Goal: Task Accomplishment & Management: Manage account settings

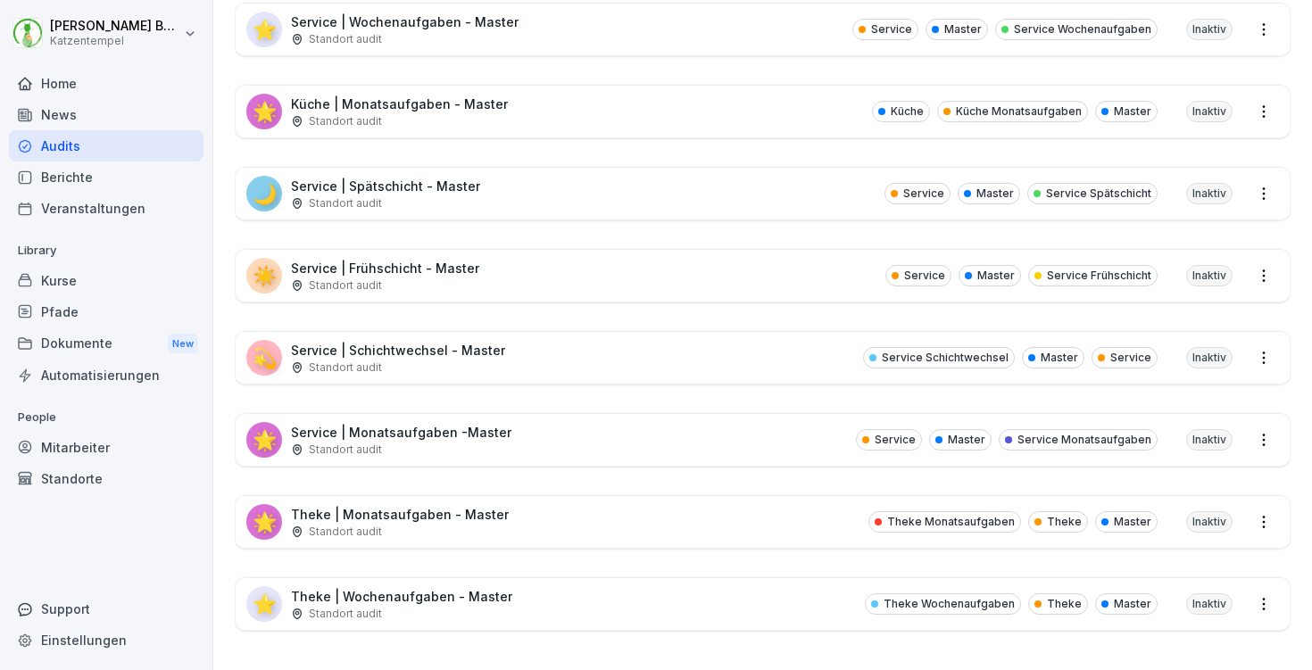
scroll to position [1015, 0]
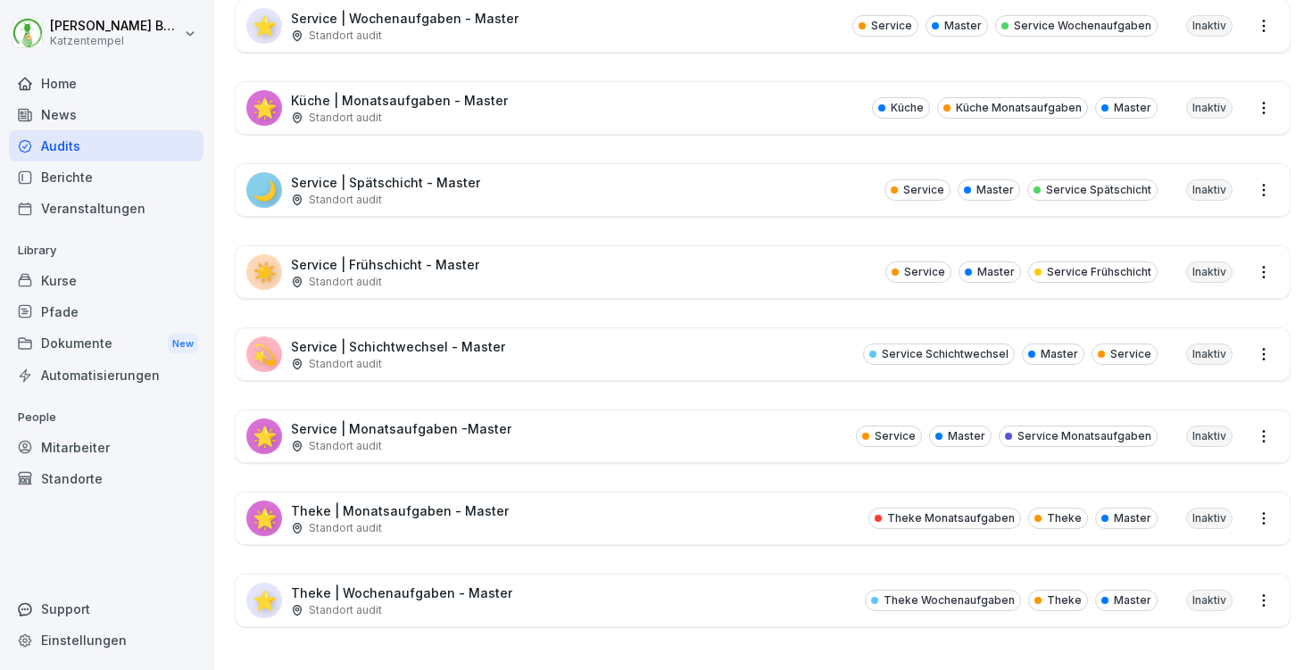
click at [425, 192] on div "Standort audit" at bounding box center [385, 200] width 189 height 16
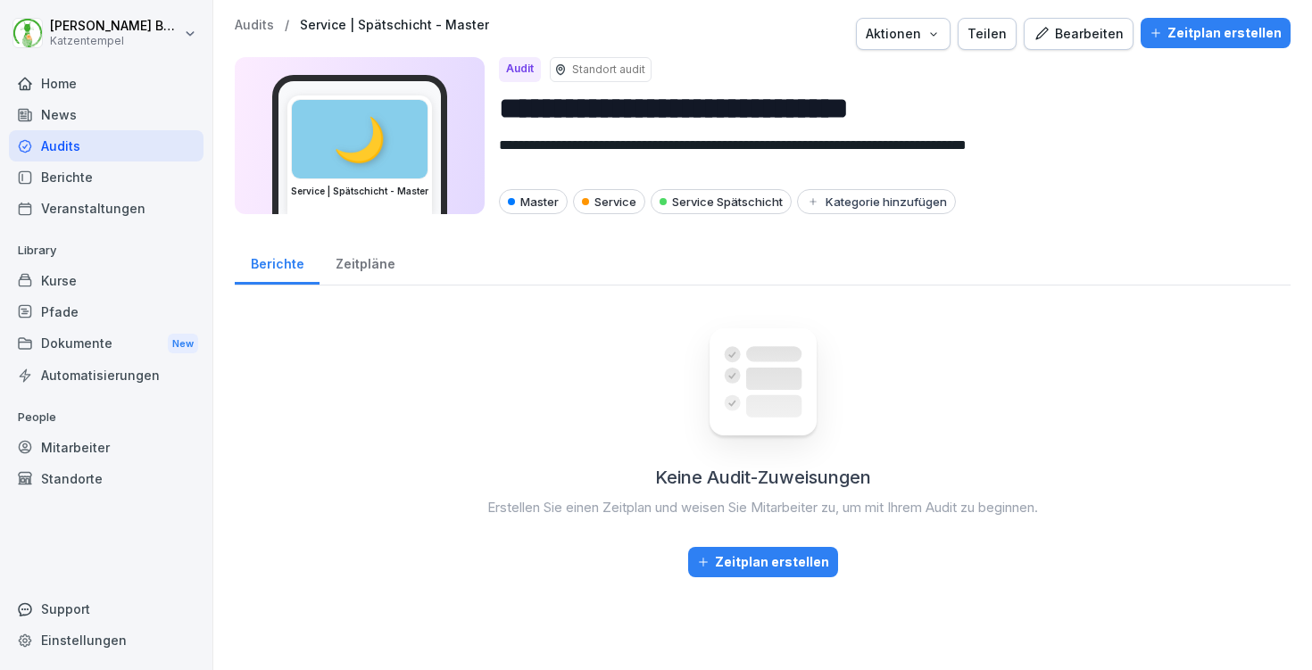
click at [1034, 42] on div "Bearbeiten" at bounding box center [1079, 34] width 90 height 20
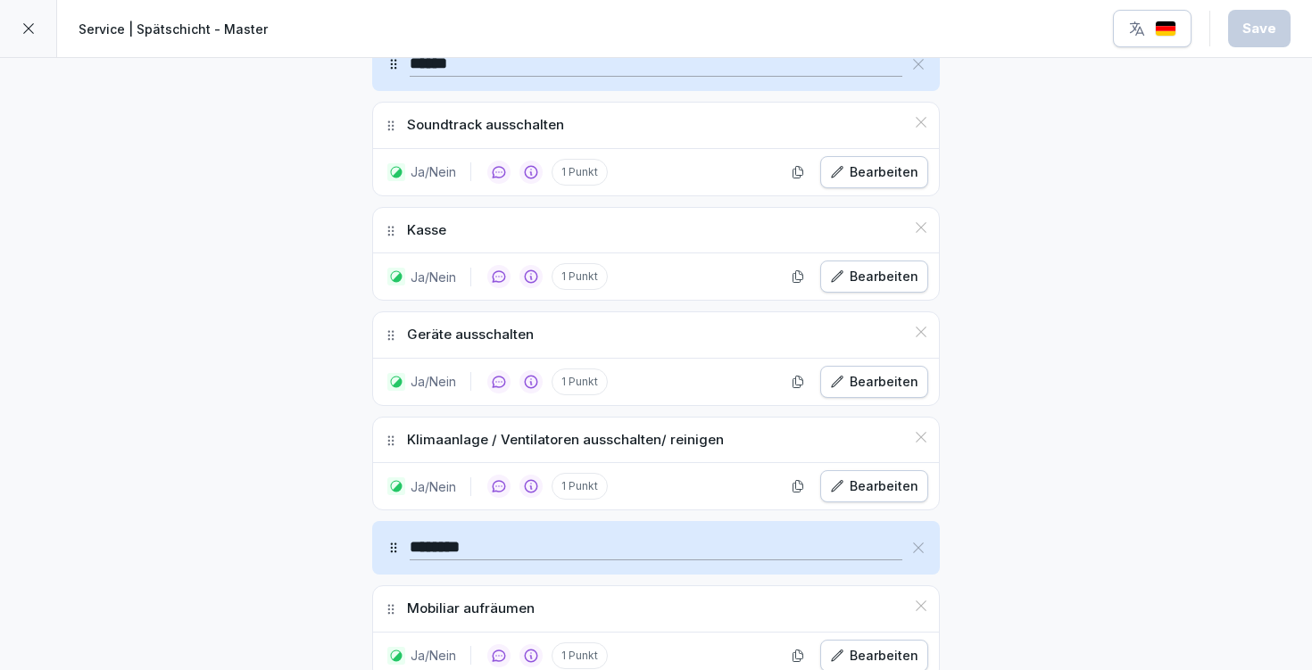
scroll to position [652, 0]
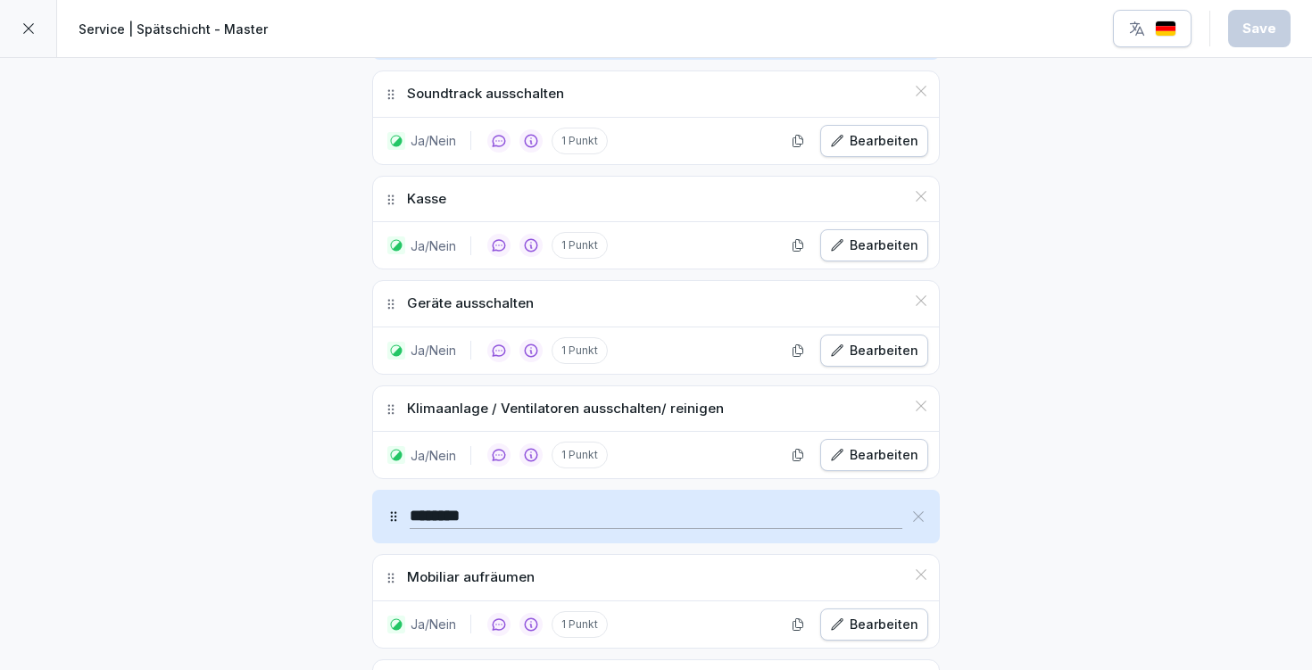
click at [886, 348] on div "Bearbeiten" at bounding box center [874, 351] width 88 height 20
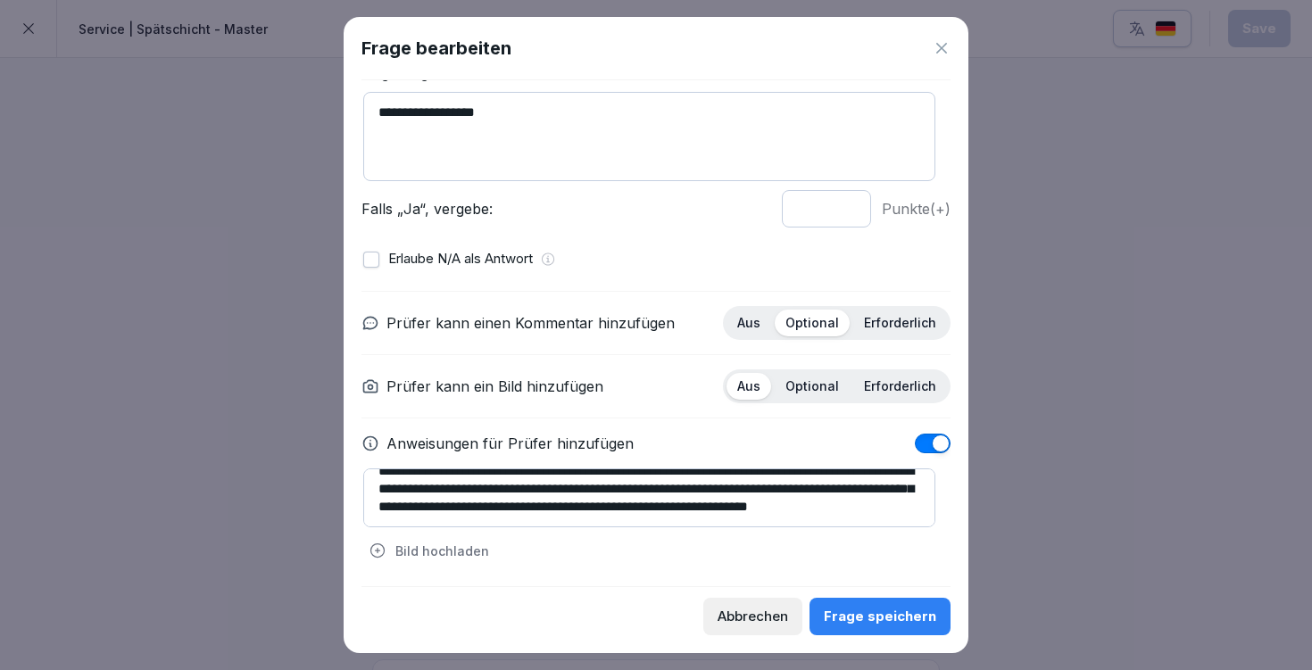
scroll to position [27, 0]
click at [475, 480] on textarea "**********" at bounding box center [649, 498] width 572 height 59
type textarea "**********"
click at [835, 625] on div "Frage speichern" at bounding box center [880, 617] width 112 height 20
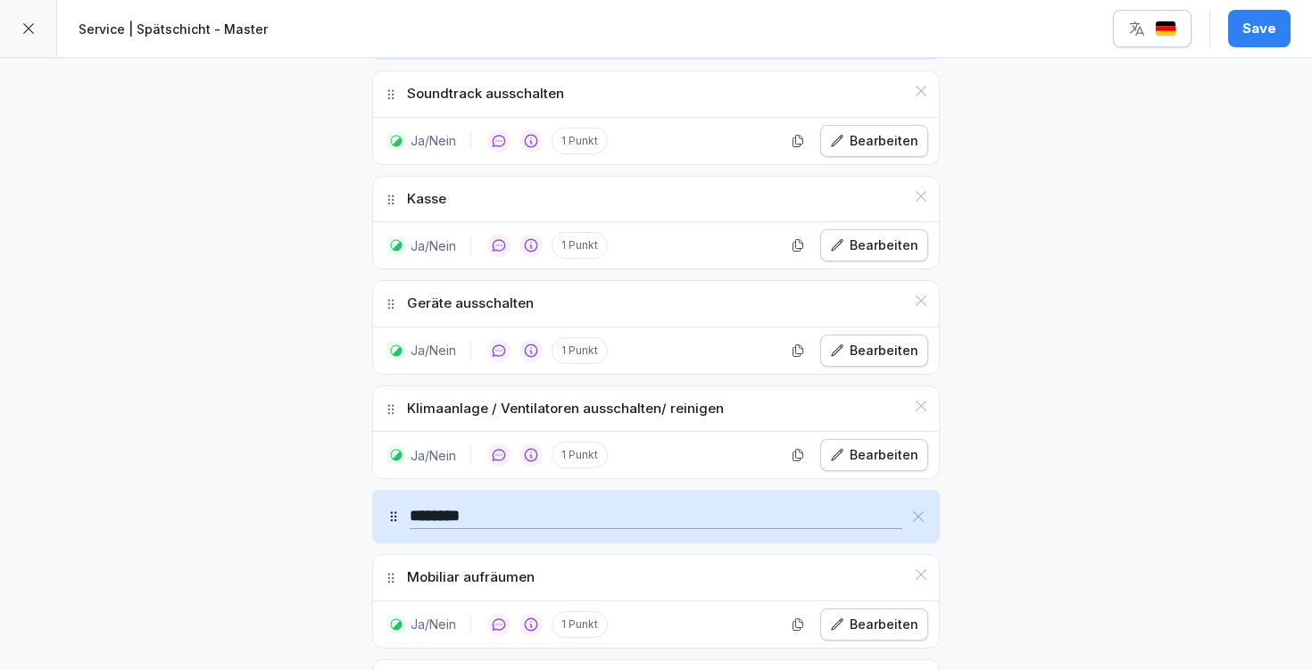
click at [1240, 32] on button "Save" at bounding box center [1259, 28] width 62 height 37
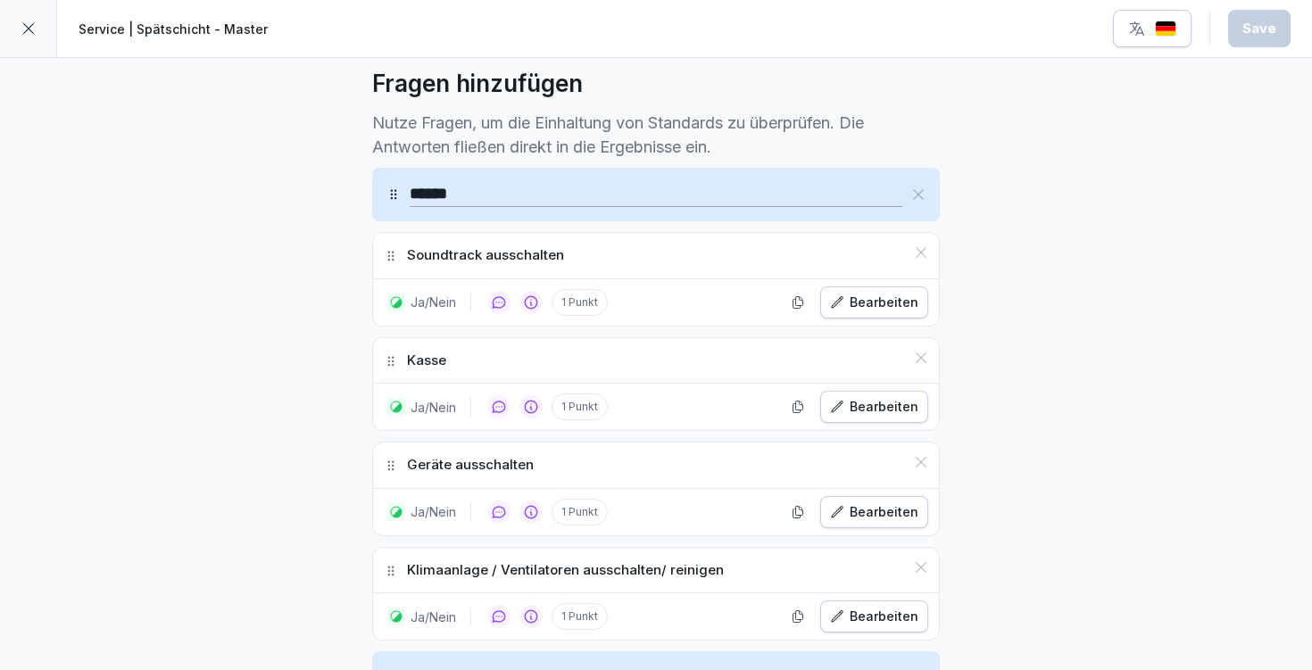
scroll to position [487, 0]
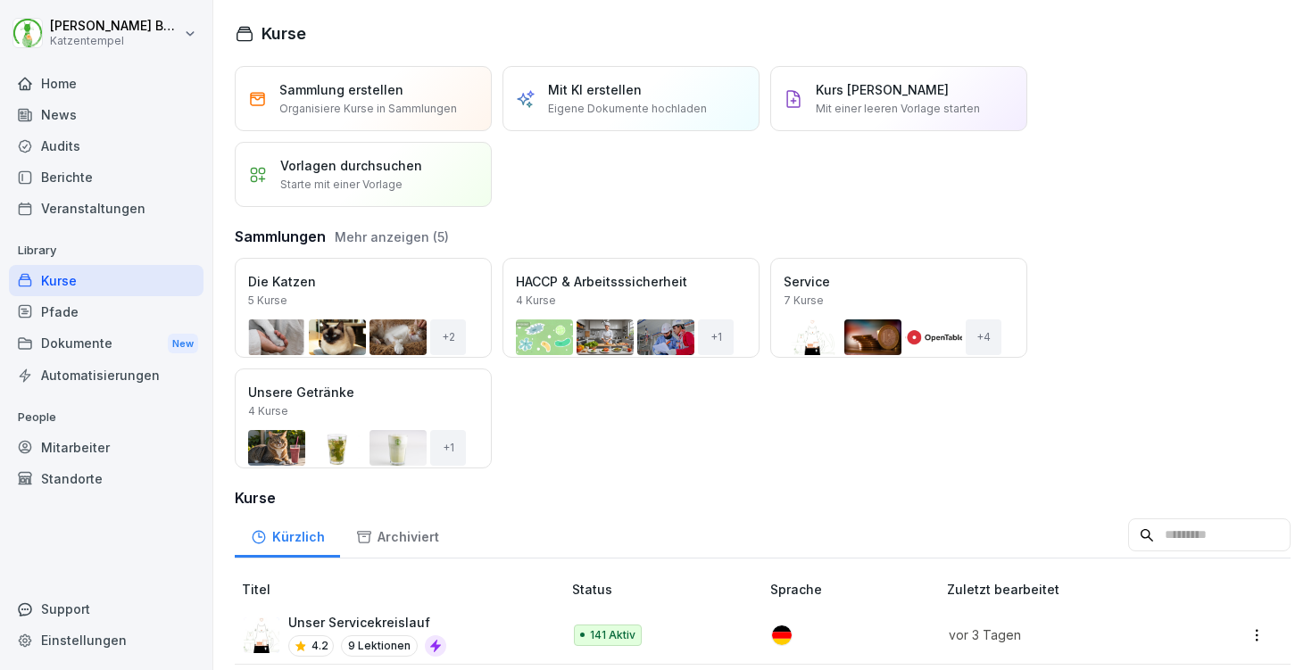
click at [63, 436] on div "Mitarbeiter" at bounding box center [106, 447] width 195 height 31
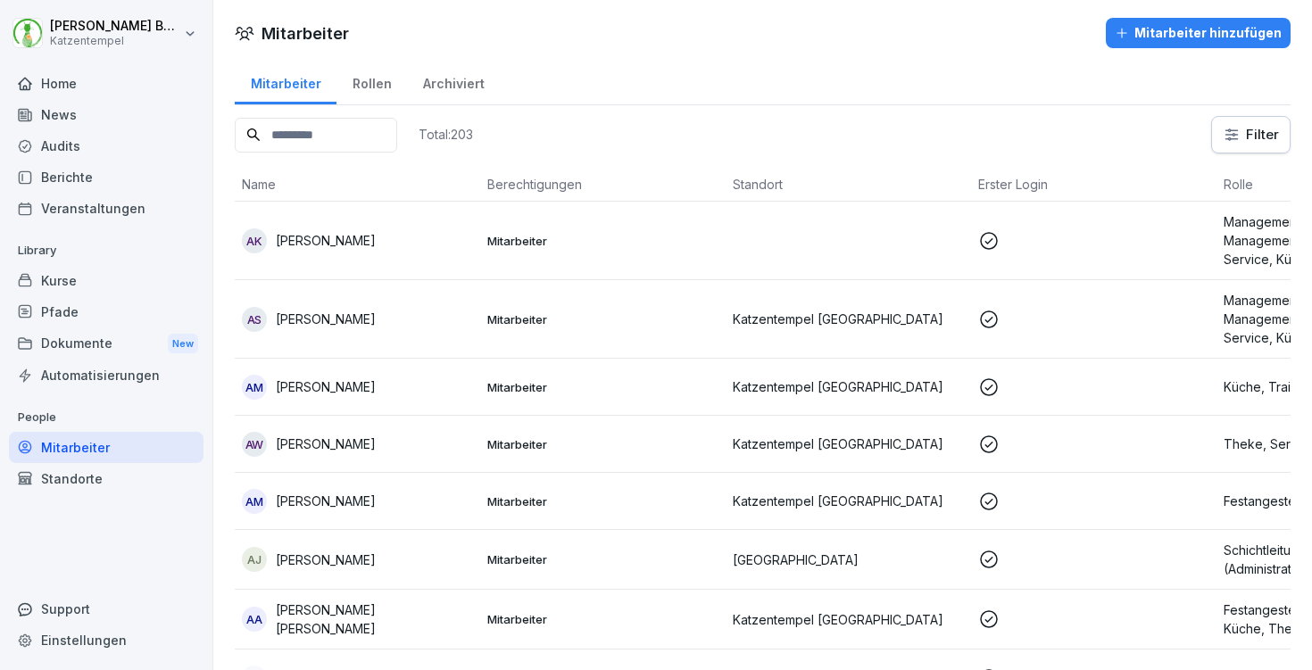
click at [396, 135] on input at bounding box center [316, 135] width 162 height 35
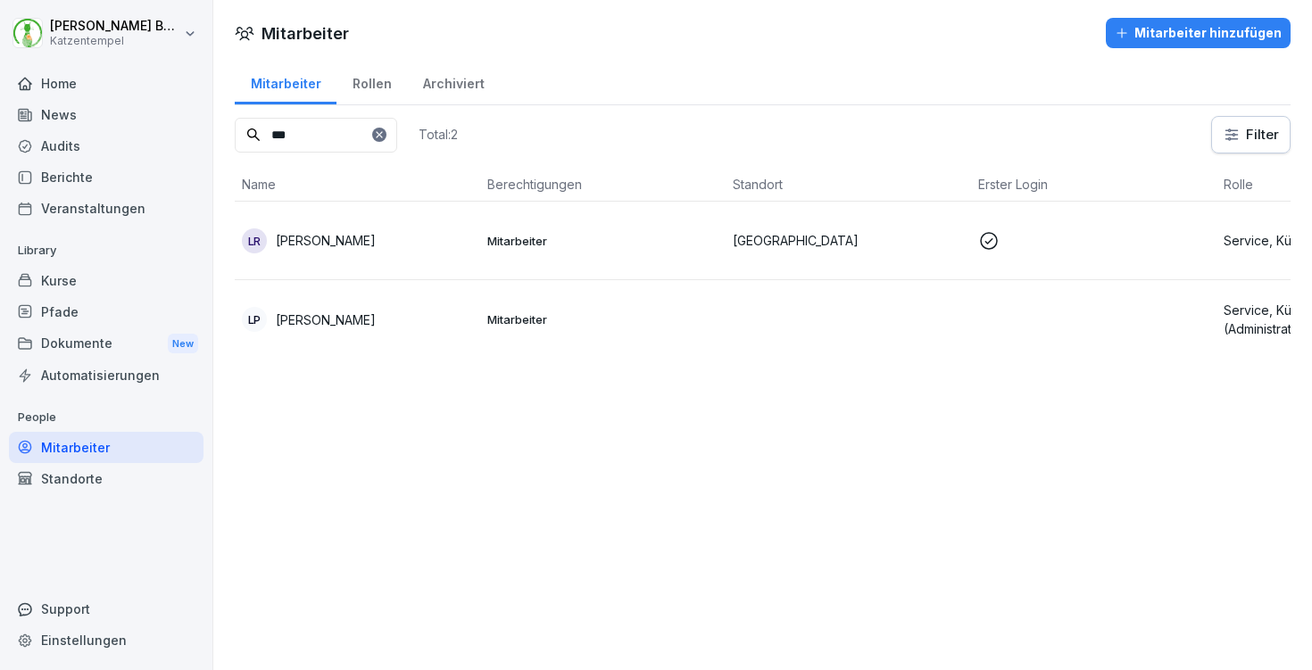
type input "***"
click at [782, 307] on td at bounding box center [848, 319] width 245 height 79
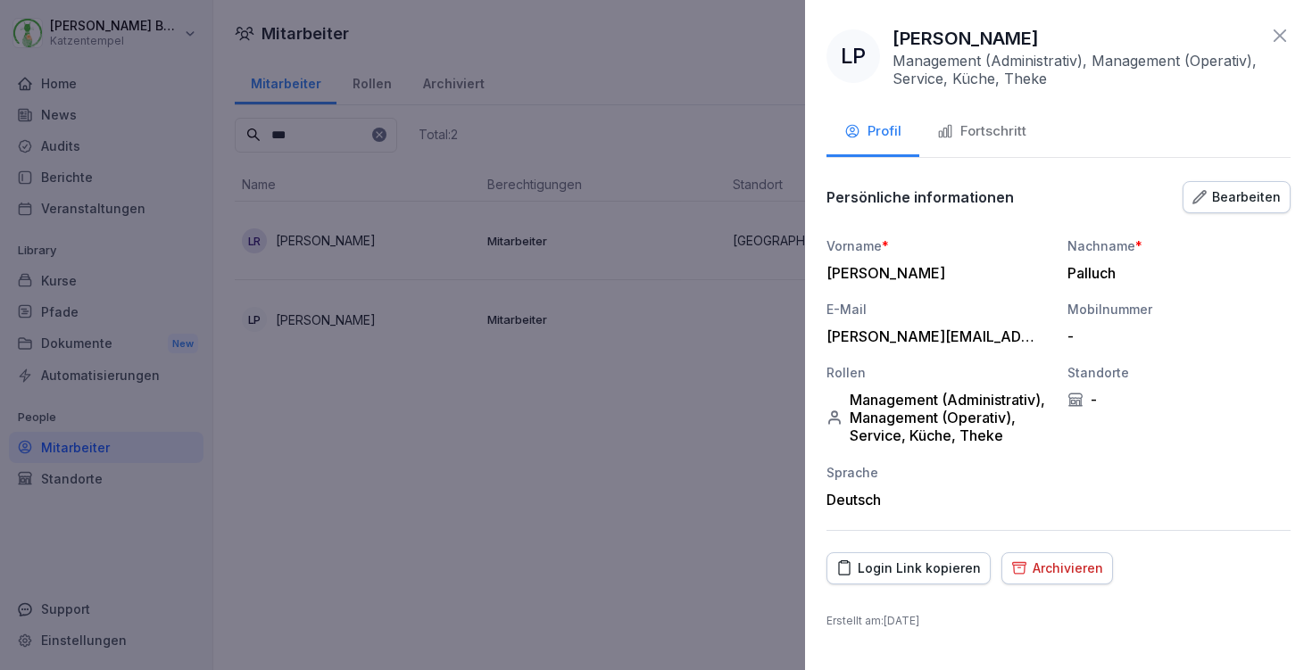
click at [1008, 119] on button "Fortschritt" at bounding box center [981, 133] width 125 height 48
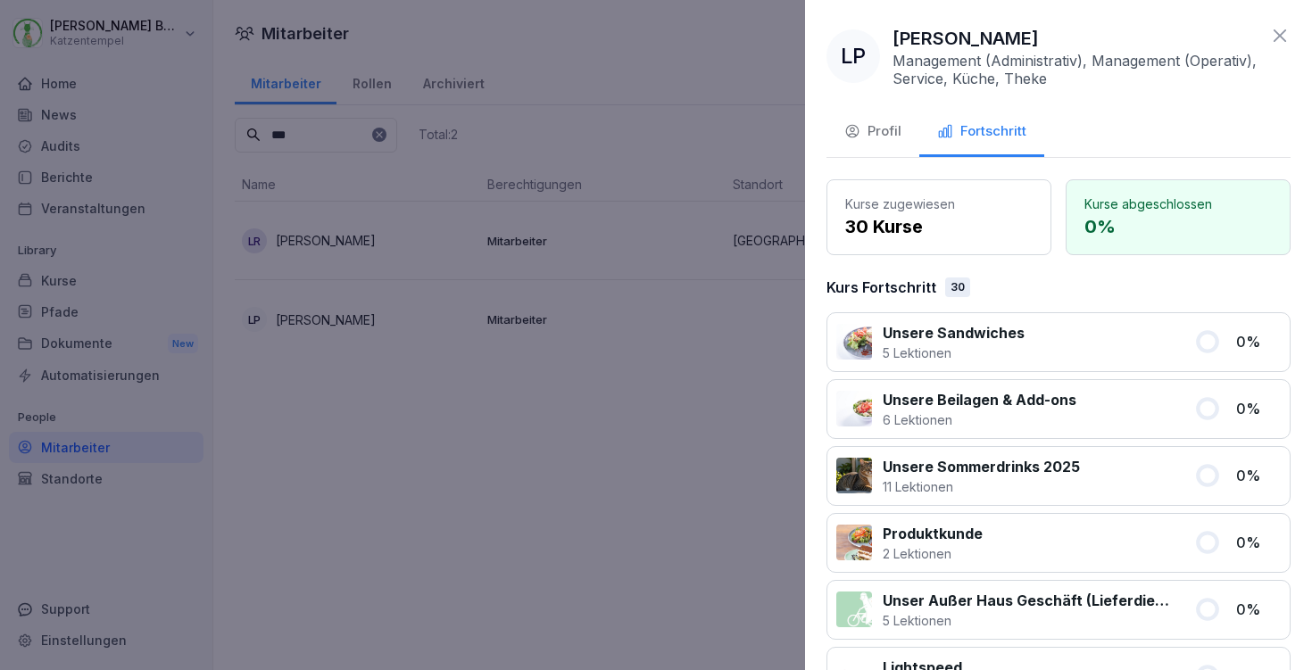
click at [1274, 37] on icon at bounding box center [1280, 35] width 12 height 12
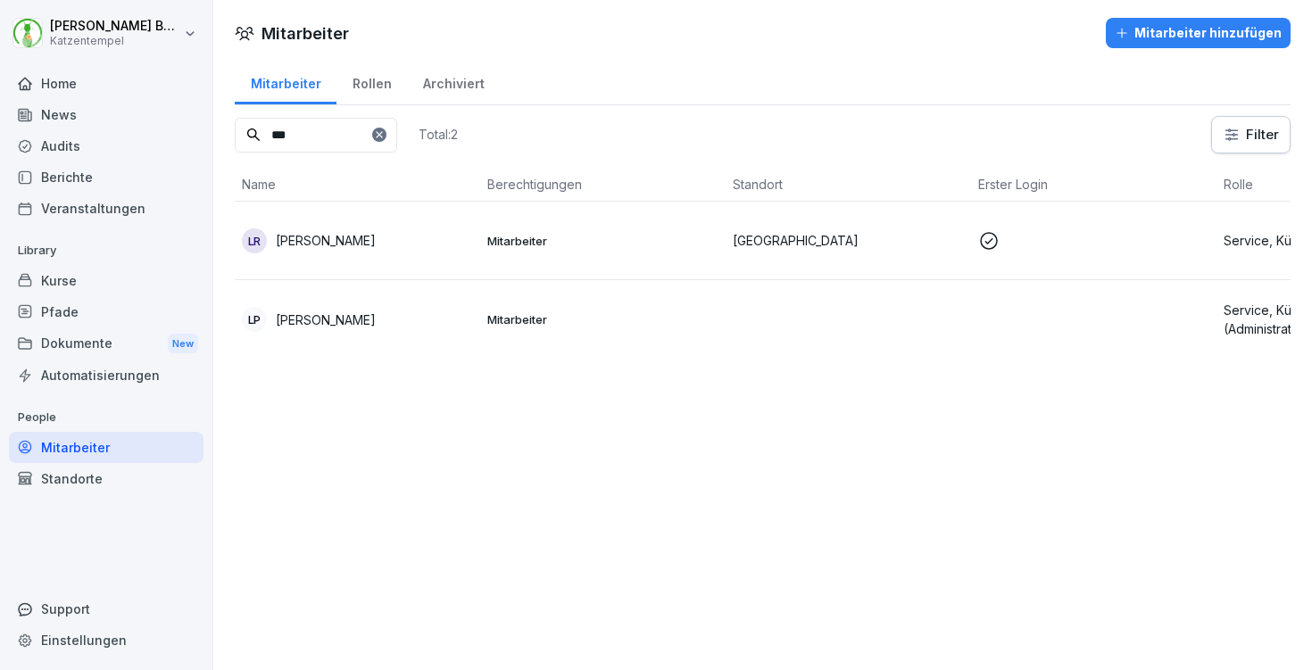
click at [46, 285] on div "Kurse" at bounding box center [106, 280] width 195 height 31
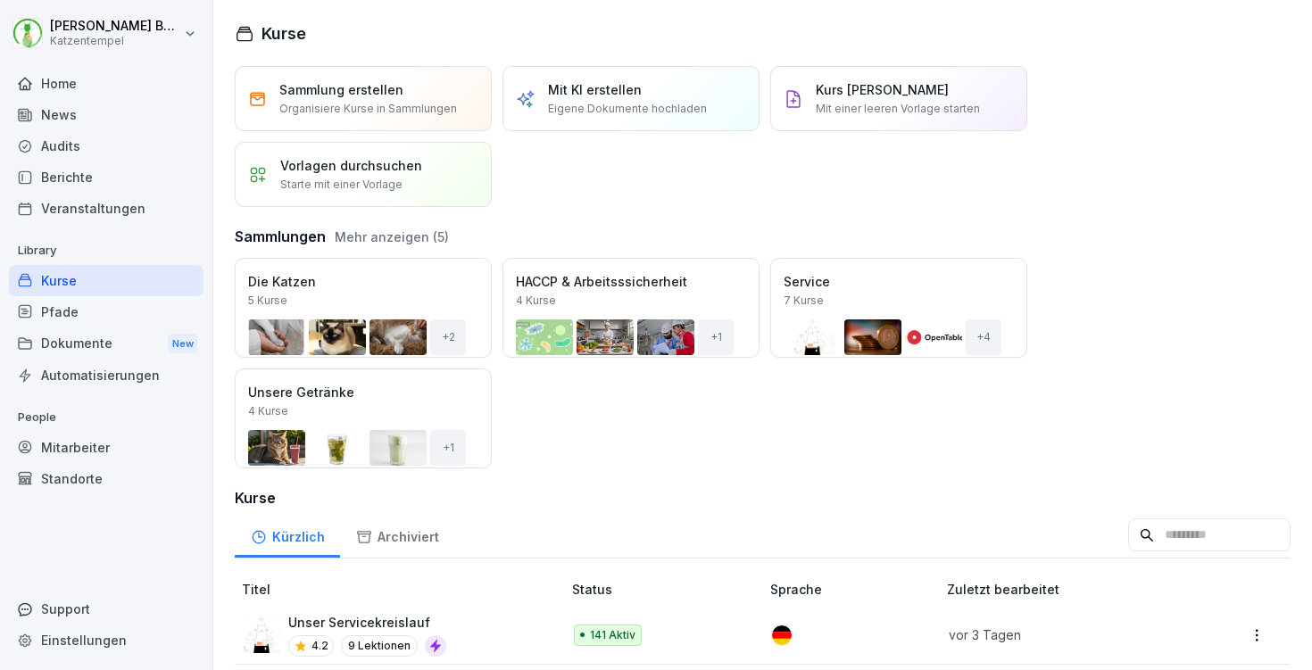
click at [0, 0] on div "Öffnen" at bounding box center [0, 0] width 0 height 0
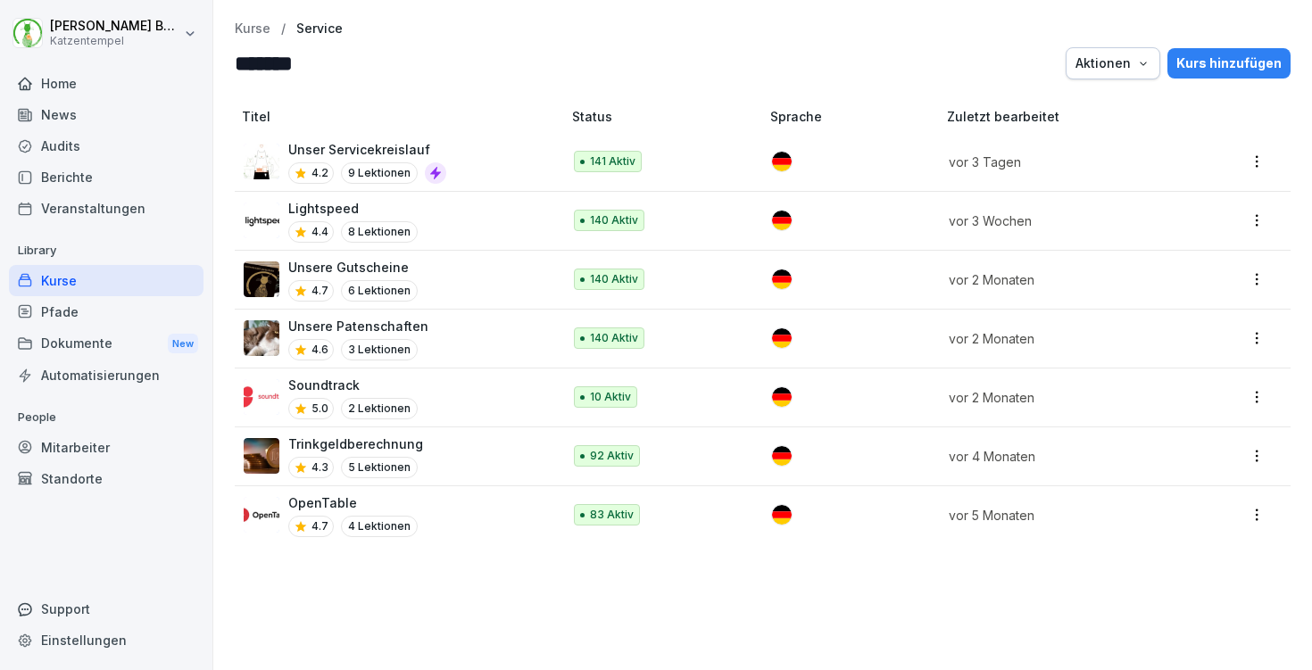
click at [460, 499] on div "OpenTable 4.7 4 Lektionen" at bounding box center [394, 516] width 300 height 44
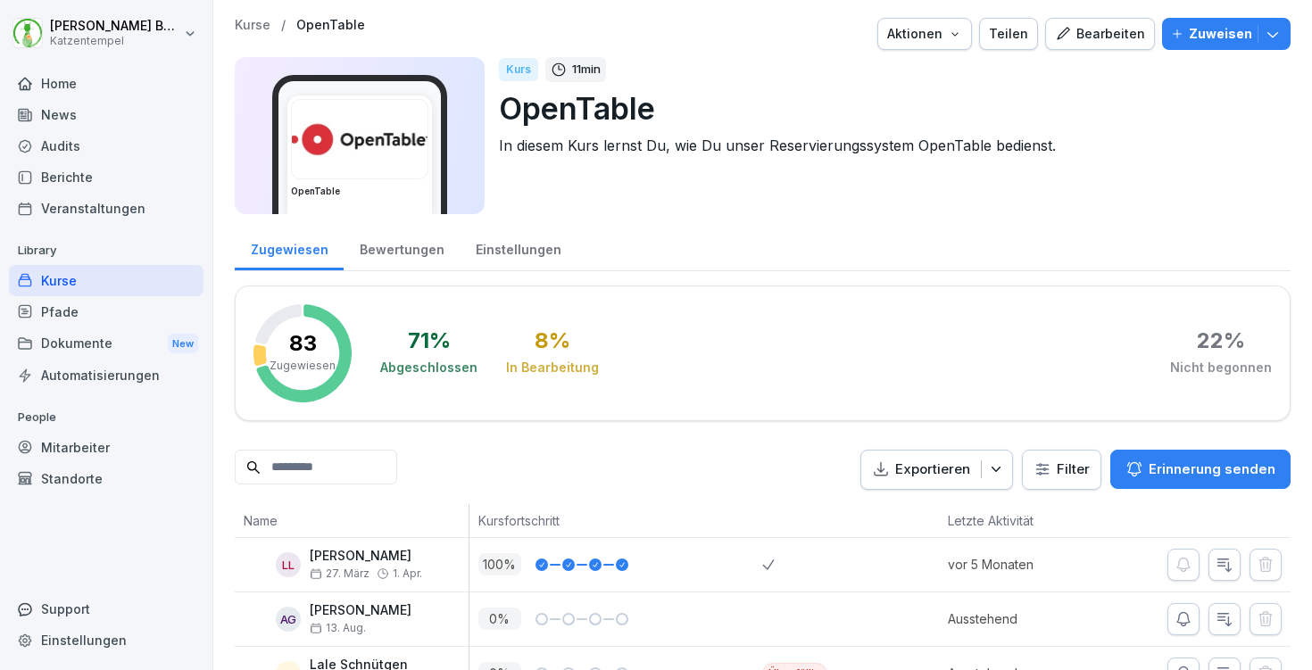
click at [1195, 32] on p "Zuweisen" at bounding box center [1220, 34] width 63 height 20
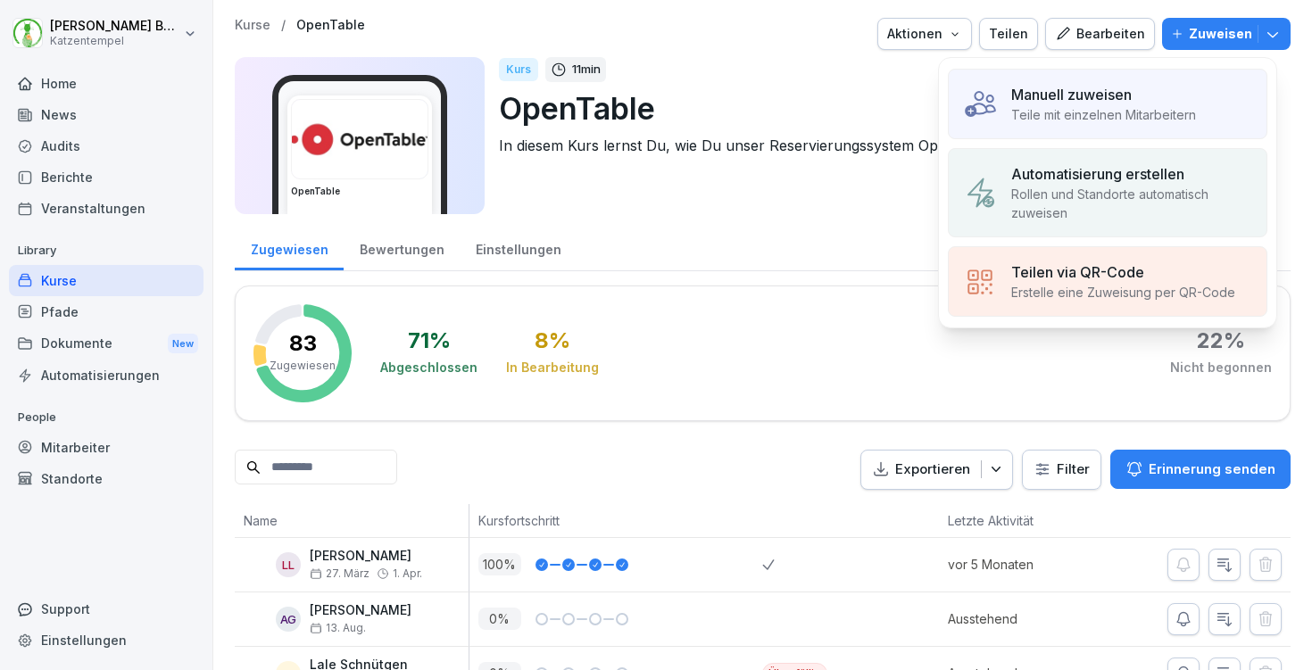
click at [1001, 112] on div "Manuell zuweisen Teile mit einzelnen Mitarbeitern" at bounding box center [1108, 104] width 320 height 71
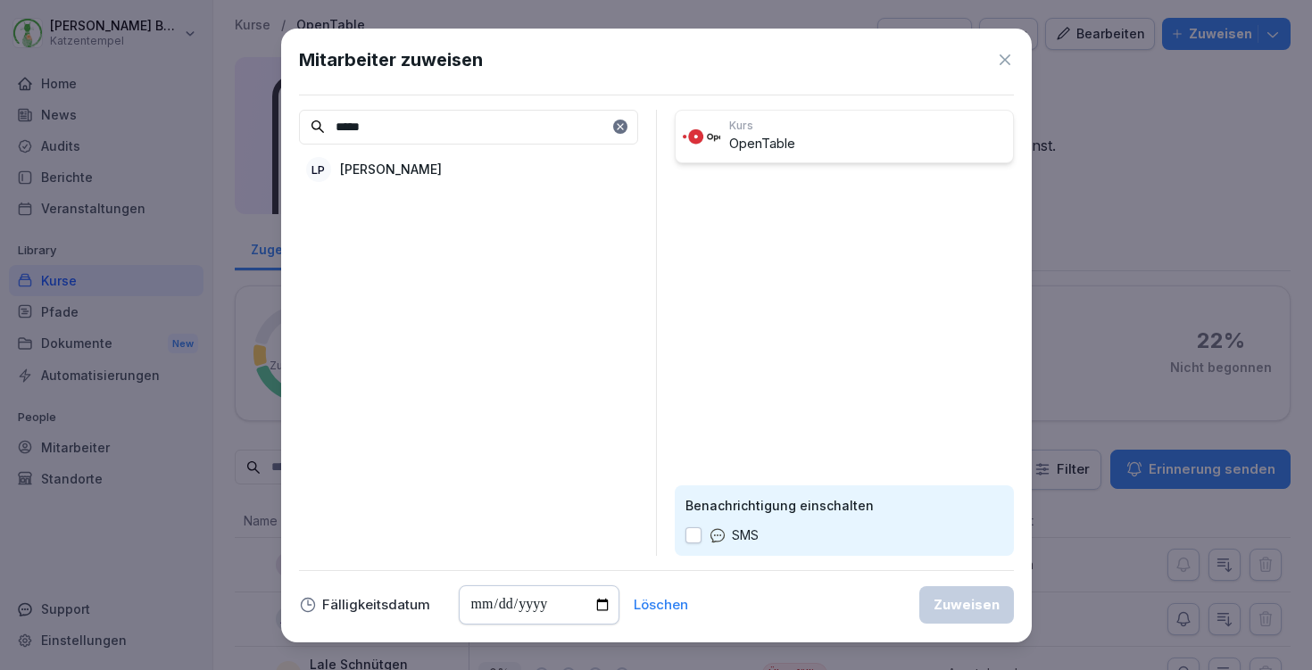
type input "*****"
click at [514, 171] on div "LP Lukas Palluch" at bounding box center [468, 170] width 339 height 32
click at [954, 616] on button "Zuweisen" at bounding box center [966, 604] width 95 height 37
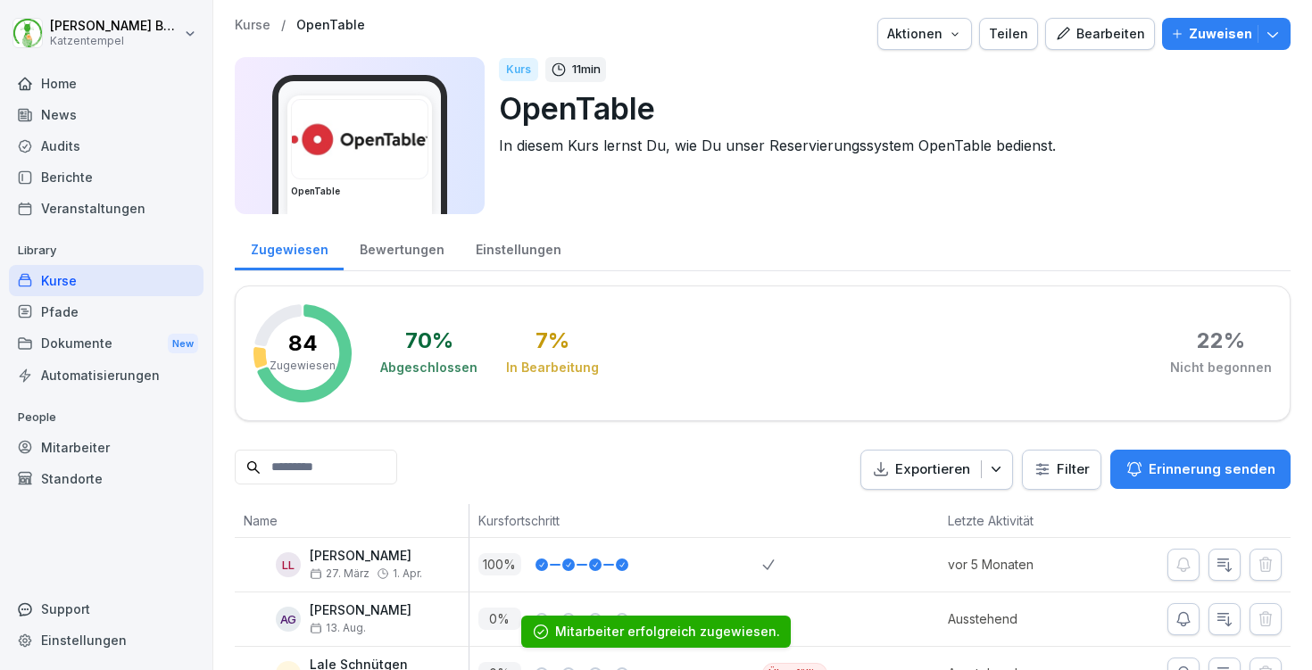
click at [92, 74] on div "Home" at bounding box center [106, 83] width 195 height 31
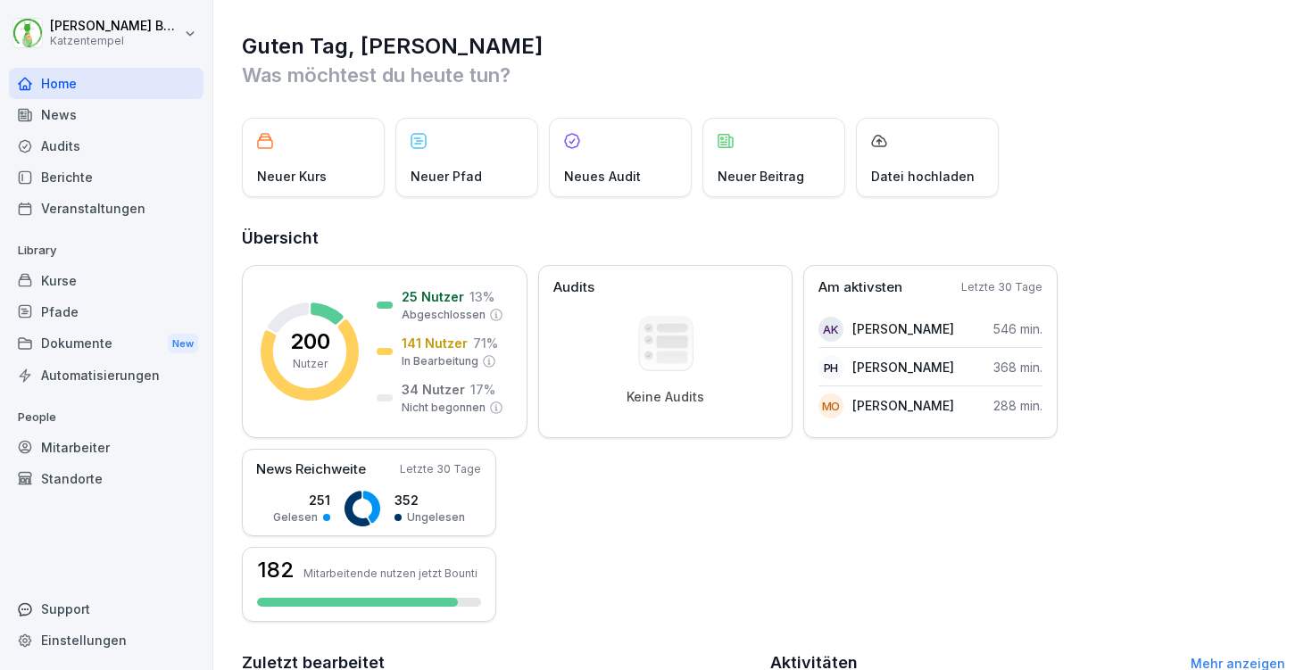
click at [105, 278] on div "Kurse" at bounding box center [106, 280] width 195 height 31
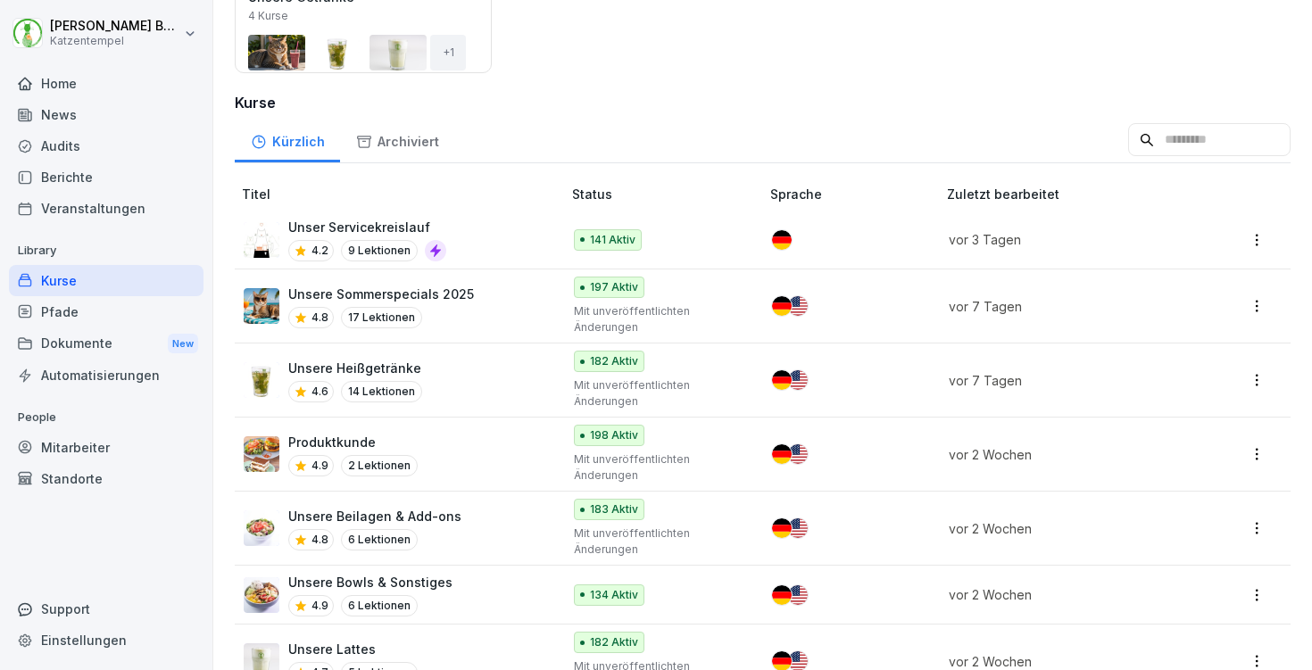
scroll to position [545, 0]
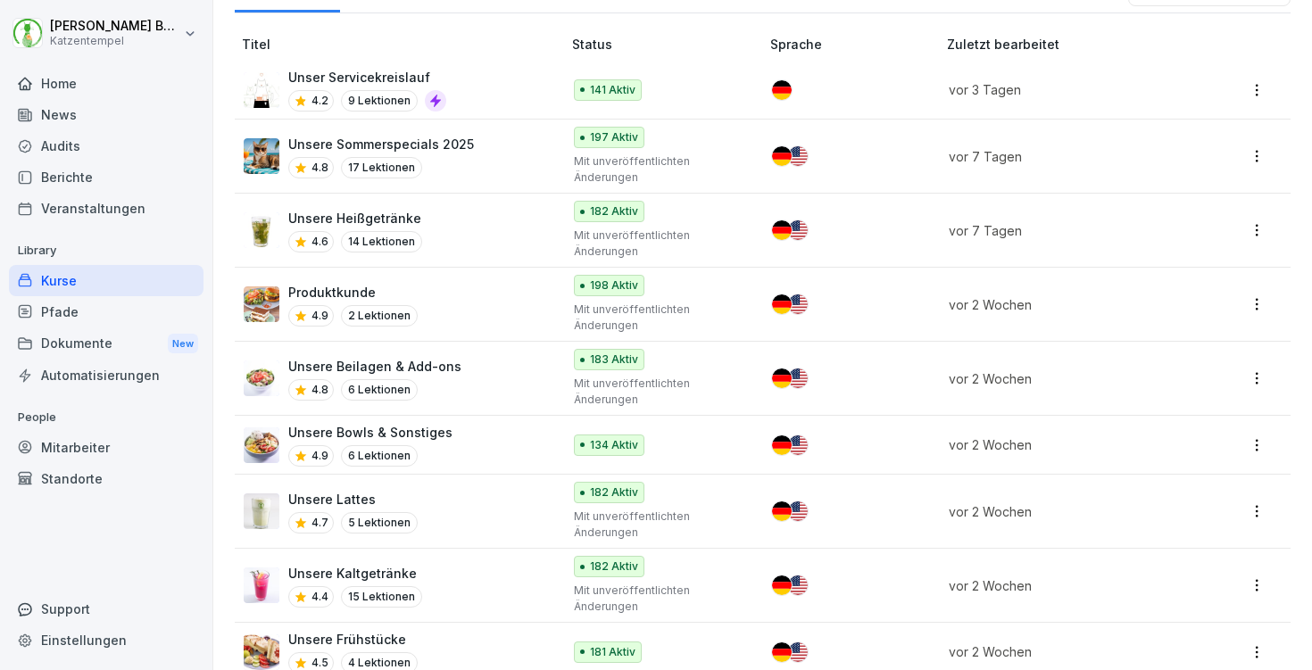
click at [56, 130] on div "Audits" at bounding box center [106, 145] width 195 height 31
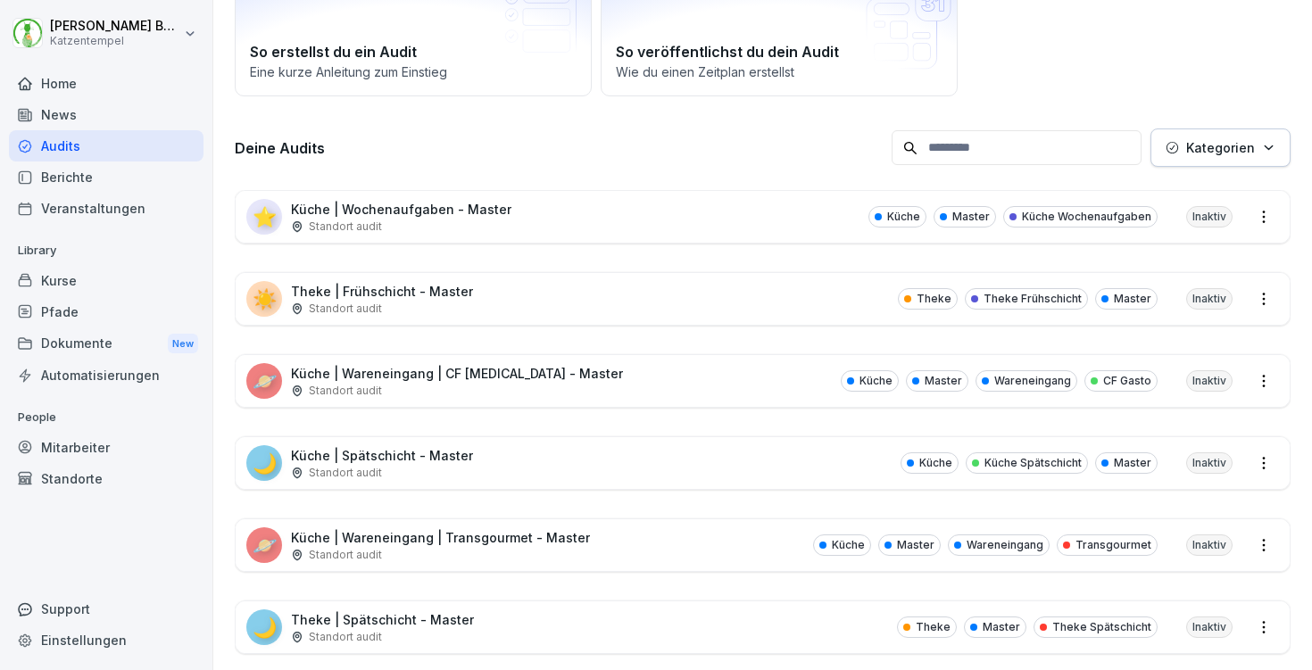
scroll to position [232, 0]
